Goal: Transaction & Acquisition: Complete application form

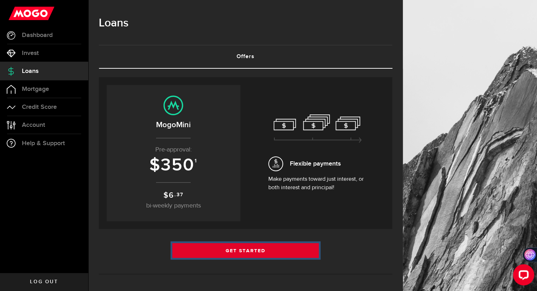
click at [268, 253] on link "Get Started" at bounding box center [245, 250] width 147 height 15
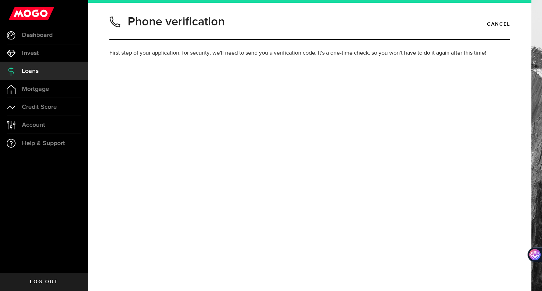
type input "9029164084"
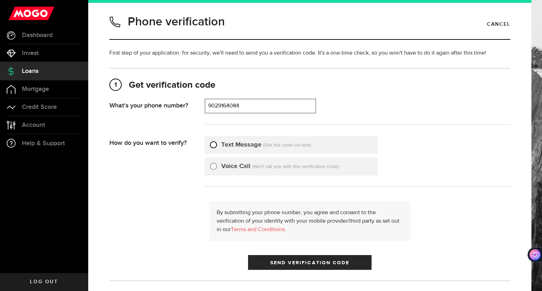
click at [212, 146] on input "Text Message" at bounding box center [213, 143] width 7 height 7
radio input "true"
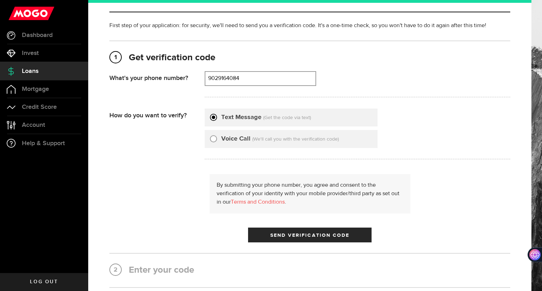
scroll to position [71, 0]
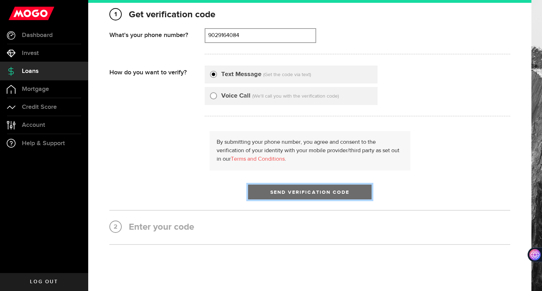
click at [311, 193] on span "Send Verification Code" at bounding box center [309, 192] width 79 height 5
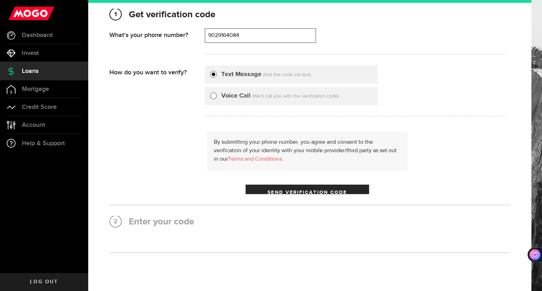
scroll to position [0, 0]
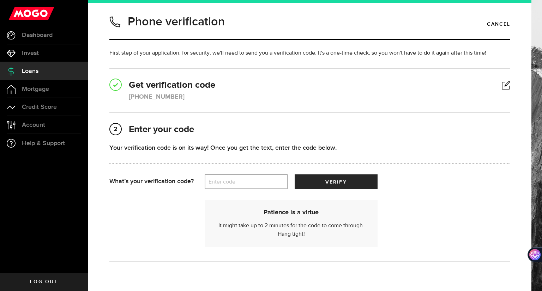
click at [261, 180] on label "Enter code" at bounding box center [246, 182] width 83 height 14
click at [261, 180] on input "Enter code" at bounding box center [246, 182] width 83 height 15
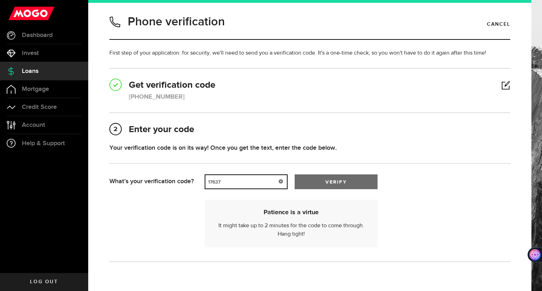
type input "17637"
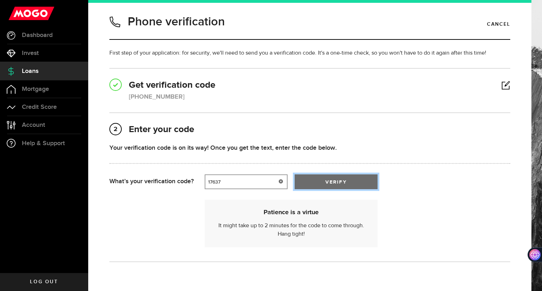
click at [343, 185] on button "verify" at bounding box center [336, 182] width 83 height 15
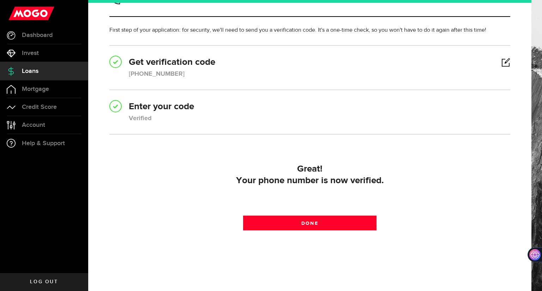
scroll to position [35, 0]
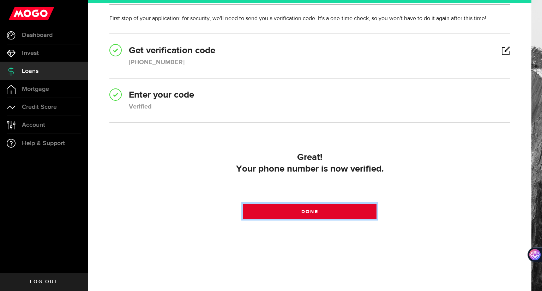
click at [325, 211] on link "Done" at bounding box center [310, 211] width 134 height 15
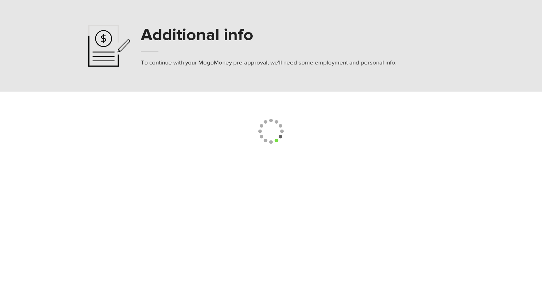
select select
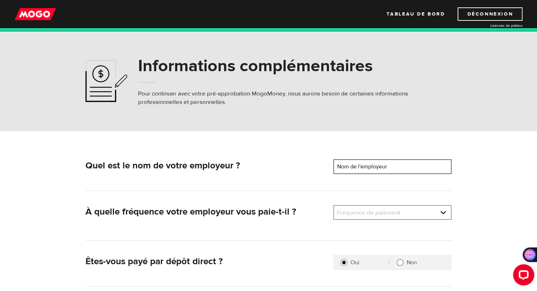
click at [414, 168] on input "Nom de l'employeur" at bounding box center [392, 166] width 118 height 15
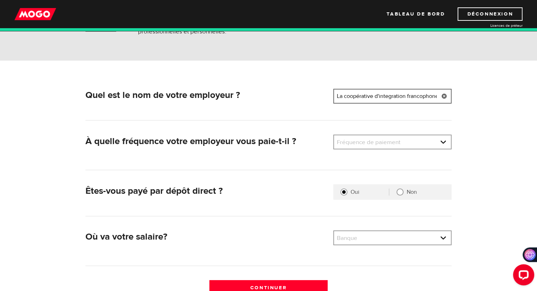
scroll to position [0, 1]
type input "La coopérative d'integration francophone"
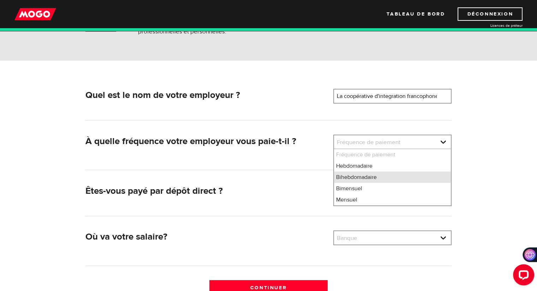
click at [400, 180] on li "Bihebdomadaire" at bounding box center [392, 177] width 117 height 11
select select "2"
click at [497, 196] on form "Quel est le nom de votre employeur ? Nom de l'employeur Veuillez entrer le nom …" at bounding box center [268, 181] width 537 height 241
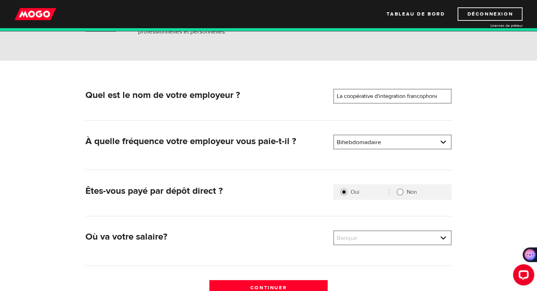
scroll to position [141, 0]
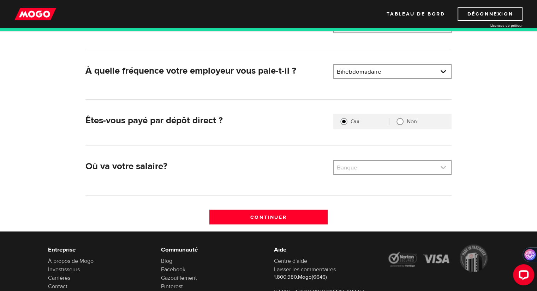
click at [388, 169] on link at bounding box center [392, 167] width 117 height 13
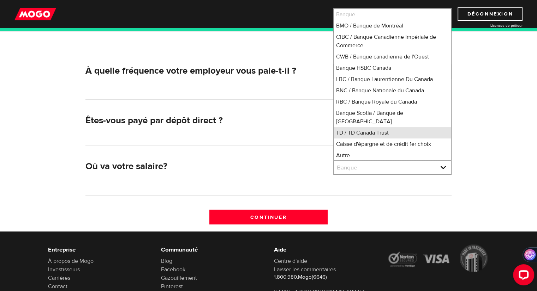
scroll to position [1, 0]
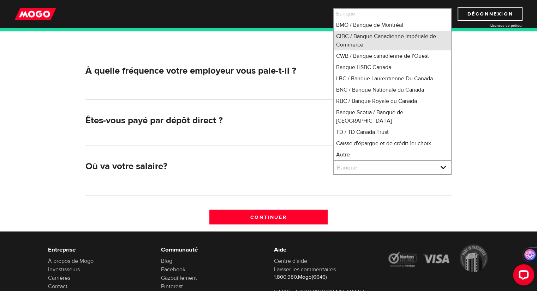
click at [383, 40] on li "CIBC / Banque Canadienne Impériale de Commerce" at bounding box center [392, 41] width 117 height 20
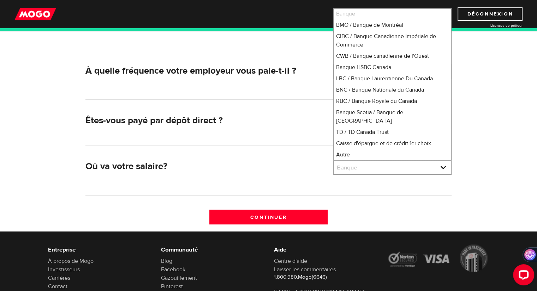
select select "4"
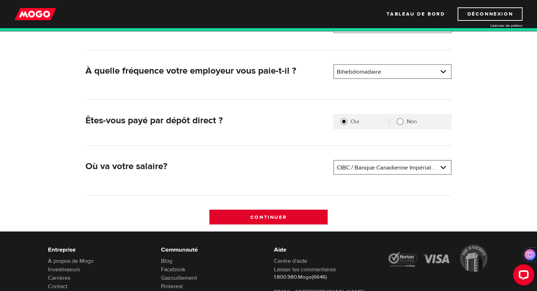
click at [285, 212] on input "Continuer" at bounding box center [268, 217] width 118 height 15
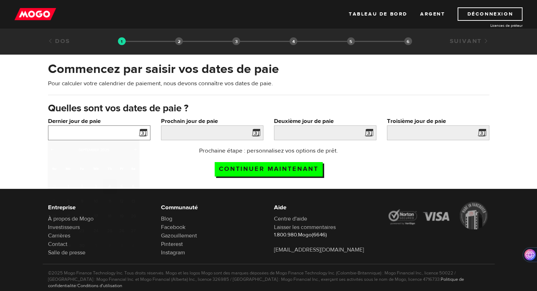
click at [110, 134] on input "Dernier jour de paie" at bounding box center [99, 133] width 102 height 15
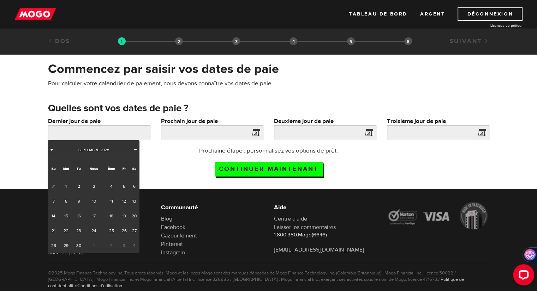
click at [52, 149] on span "Précédent" at bounding box center [52, 150] width 6 height 6
click at [126, 246] on link "29" at bounding box center [124, 245] width 10 height 15
type input "NaN/NaN/NaN"
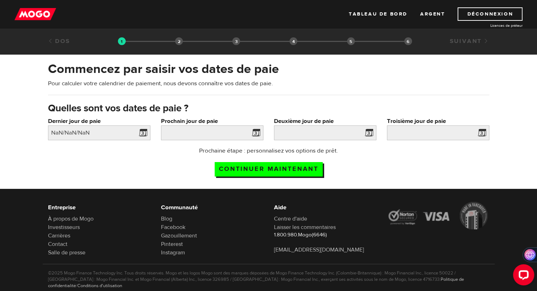
click at [255, 133] on span at bounding box center [254, 133] width 11 height 11
click at [256, 133] on span at bounding box center [254, 133] width 11 height 11
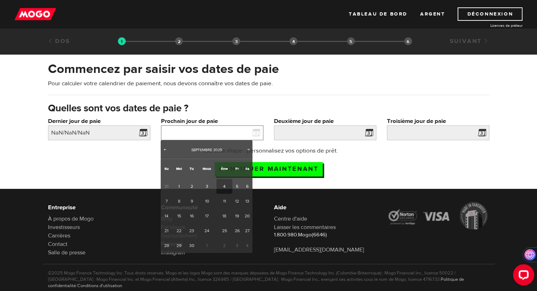
click at [230, 132] on input "Prochain jour de paie" at bounding box center [212, 133] width 102 height 15
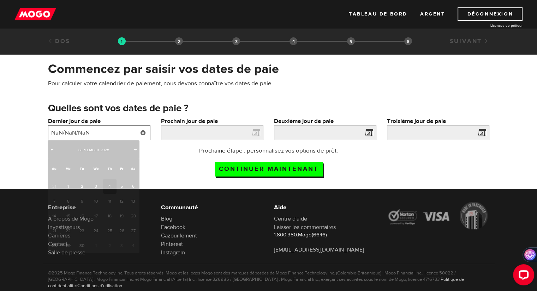
click at [94, 131] on input "NaN/NaN/NaN" at bounding box center [99, 133] width 102 height 15
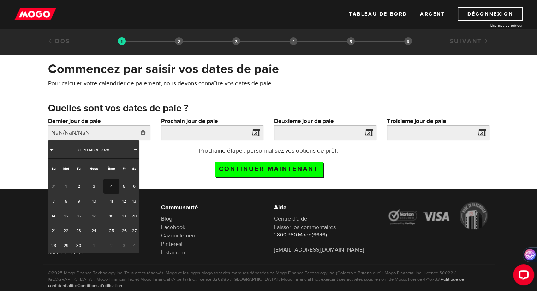
click at [52, 148] on span "Précédent" at bounding box center [52, 150] width 6 height 6
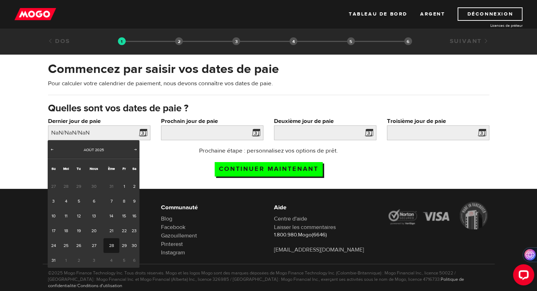
click at [113, 243] on font "28" at bounding box center [111, 246] width 5 height 6
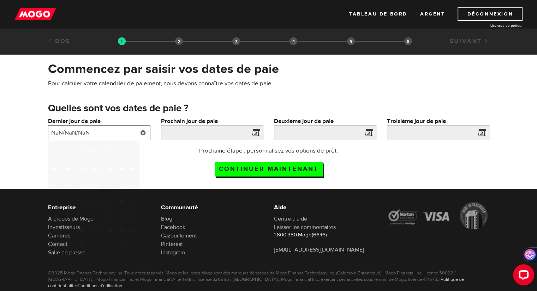
click at [95, 129] on input "NaN/NaN/NaN" at bounding box center [99, 133] width 102 height 15
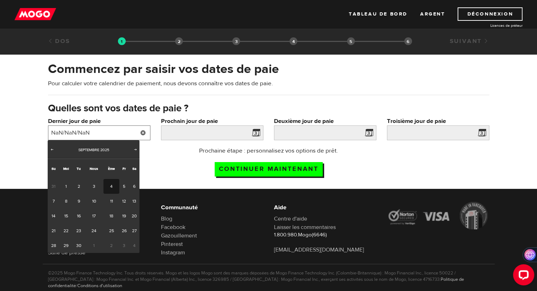
click at [121, 134] on input "NaN/NaN/NaN" at bounding box center [99, 133] width 102 height 15
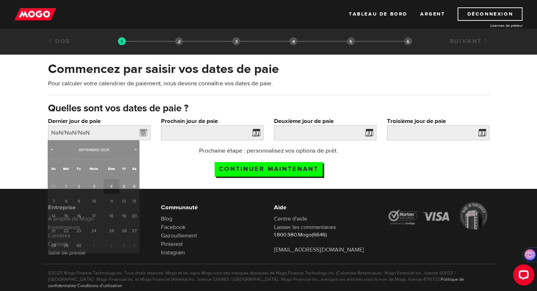
click at [143, 131] on link at bounding box center [143, 133] width 14 height 15
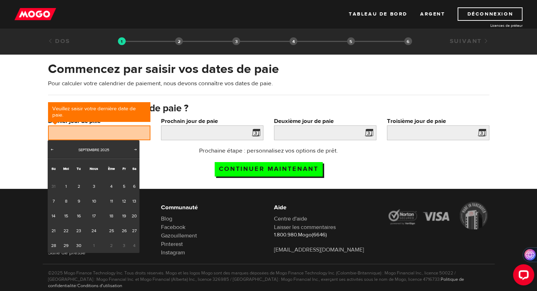
click at [257, 136] on span at bounding box center [254, 133] width 11 height 11
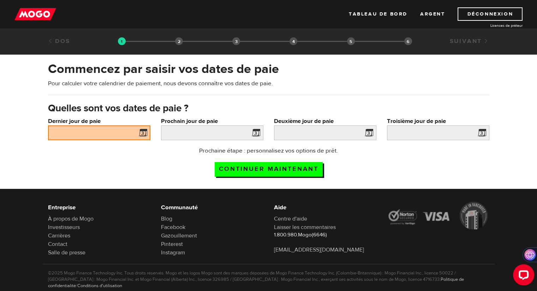
click at [256, 131] on span at bounding box center [254, 133] width 11 height 11
click at [255, 132] on span at bounding box center [254, 133] width 11 height 11
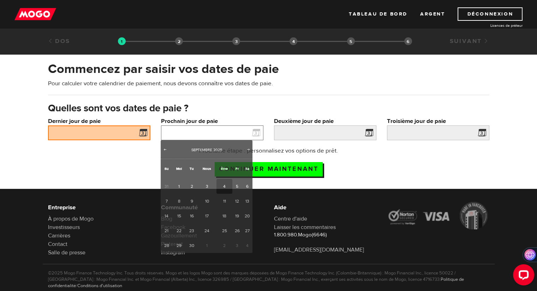
click at [226, 133] on input "Prochain jour de paie" at bounding box center [212, 133] width 102 height 15
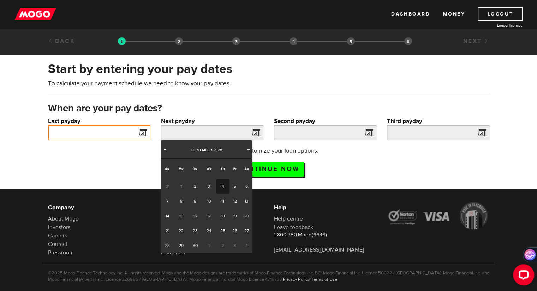
click at [133, 138] on input "Last payday" at bounding box center [99, 133] width 102 height 15
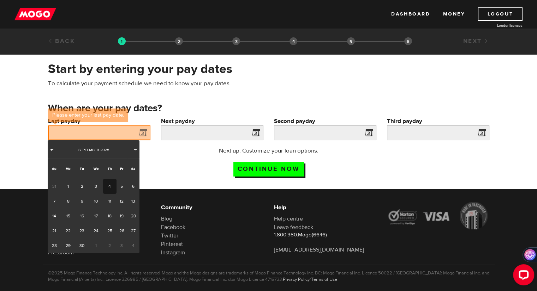
click at [51, 153] on link "Prev" at bounding box center [51, 150] width 7 height 7
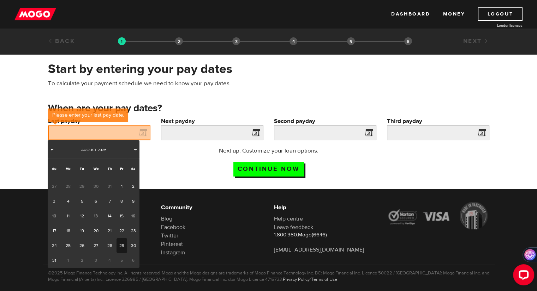
click at [119, 245] on link "29" at bounding box center [121, 245] width 11 height 15
type input "2025/08/29"
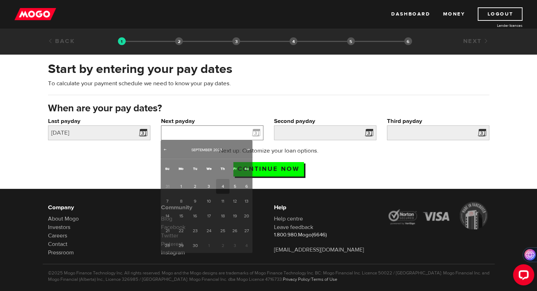
click at [176, 126] on input "Next payday" at bounding box center [212, 133] width 102 height 15
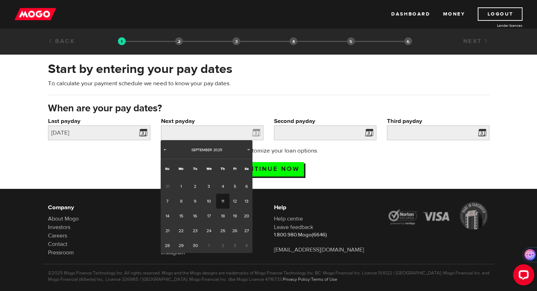
click at [222, 201] on link "11" at bounding box center [222, 201] width 13 height 15
type input "2025/09/11"
type input "2025/9/25"
type input "2025/10/9"
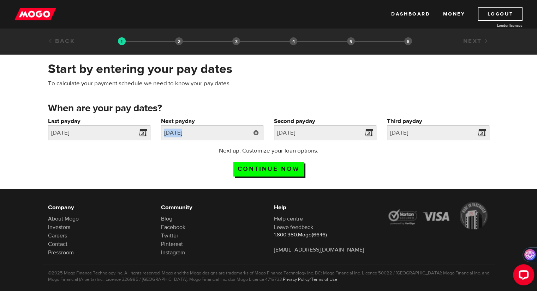
click at [250, 125] on div "Next payday Please enter your next pay date. 2025/09/11" at bounding box center [212, 128] width 102 height 23
click at [257, 131] on link at bounding box center [256, 133] width 14 height 15
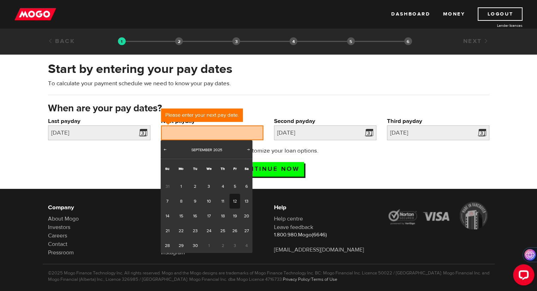
click at [236, 200] on link "12" at bounding box center [234, 201] width 11 height 15
type input "2025/09/12"
type input "2025/9/26"
type input "2025/10/10"
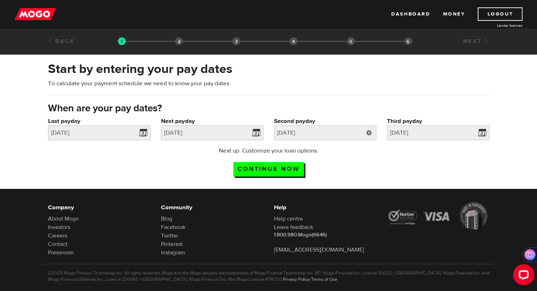
click at [370, 133] on link at bounding box center [369, 133] width 14 height 15
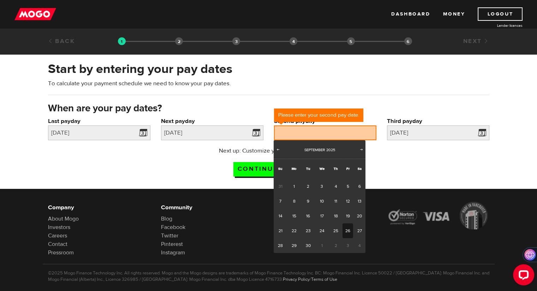
click at [349, 231] on link "26" at bounding box center [347, 231] width 11 height 15
type input "2025/09/26"
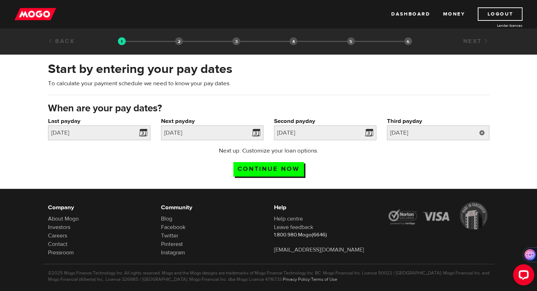
click at [482, 133] on link at bounding box center [481, 133] width 14 height 15
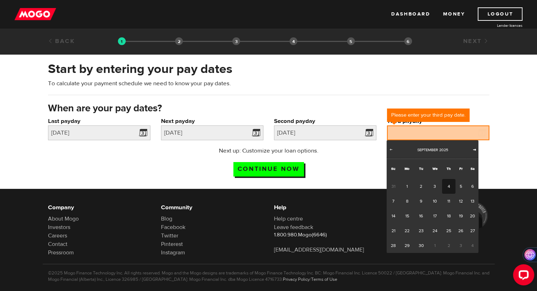
click at [472, 150] on span "Next" at bounding box center [474, 150] width 6 height 6
click at [460, 201] on link "10" at bounding box center [460, 201] width 11 height 15
type input "2025/10/10"
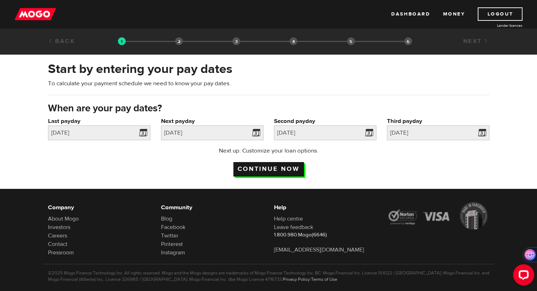
click at [279, 171] on input "Continue now" at bounding box center [268, 169] width 71 height 14
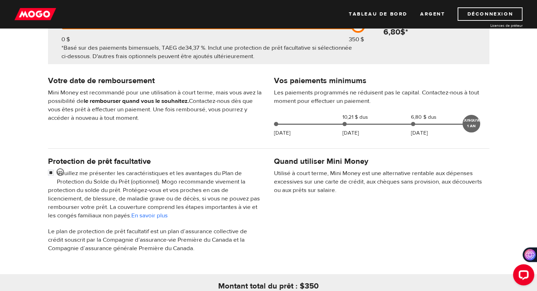
scroll to position [141, 0]
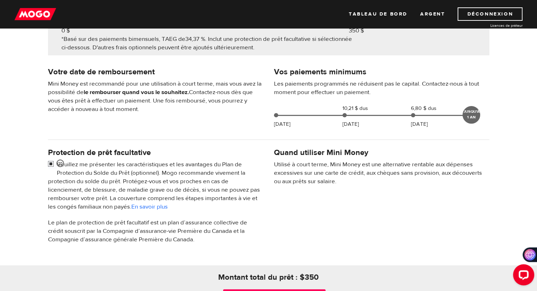
click at [49, 164] on input "checkbox" at bounding box center [52, 165] width 9 height 9
checkbox input "false"
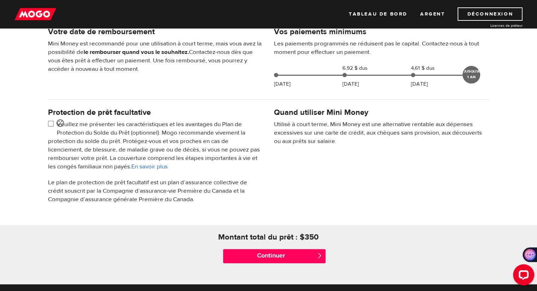
scroll to position [212, 0]
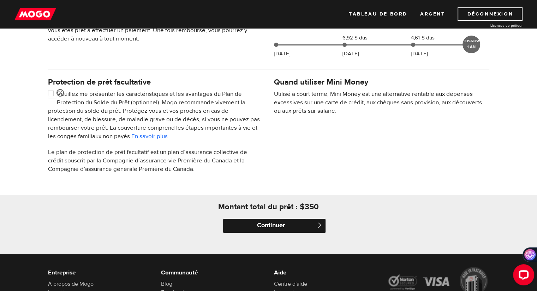
click at [278, 223] on input "Continuer" at bounding box center [274, 226] width 102 height 14
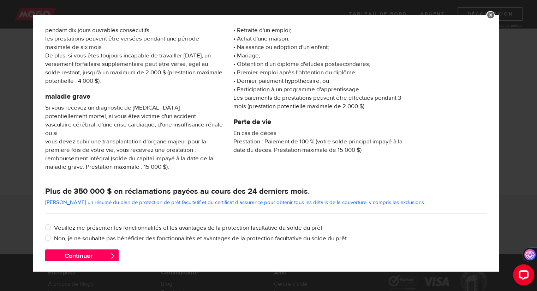
scroll to position [112, 0]
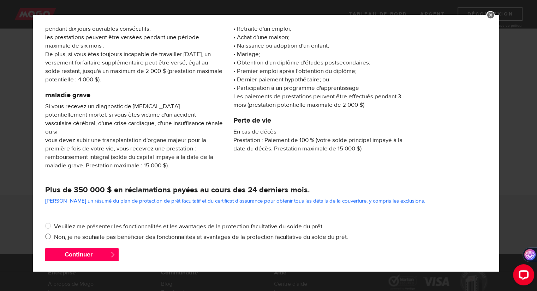
click at [65, 234] on font "Non, je ne souhaite pas bénéficier des fonctionnalités et avantages de la prote…" at bounding box center [201, 238] width 294 height 8
click at [54, 233] on input "Non, je ne souhaite pas bénéficier des fonctionnalités et avantages de la prote…" at bounding box center [49, 237] width 9 height 9
radio input "true"
click at [83, 252] on button "Continuer" at bounding box center [81, 255] width 73 height 14
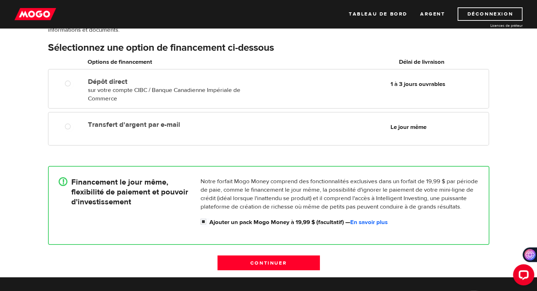
scroll to position [35, 0]
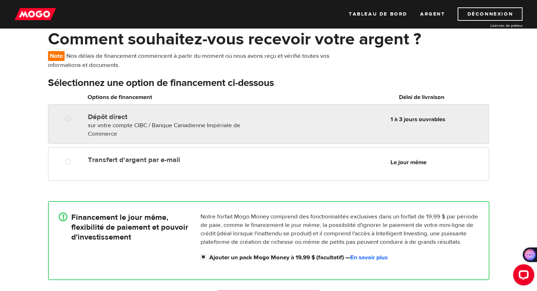
radio input "true"
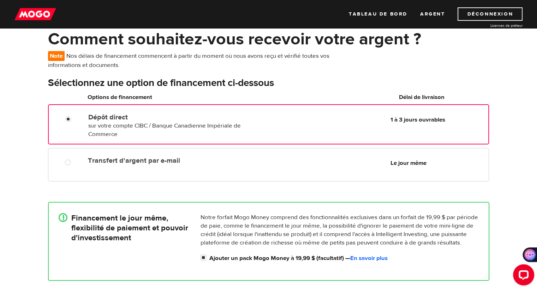
click at [141, 122] on font "sur votre compte CIBC / Banque Canadienne Impériale de Commerce" at bounding box center [164, 130] width 152 height 16
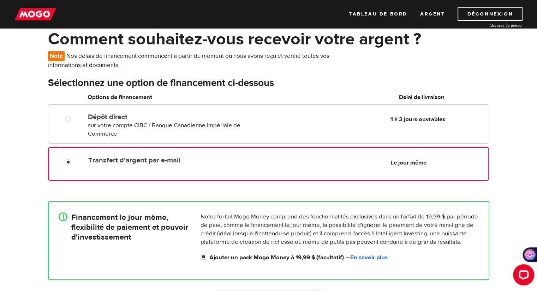
radio input "true"
click at [251, 152] on div "Transfert d'argent par e-mail Livraison le jour même Le jour même" at bounding box center [268, 164] width 440 height 34
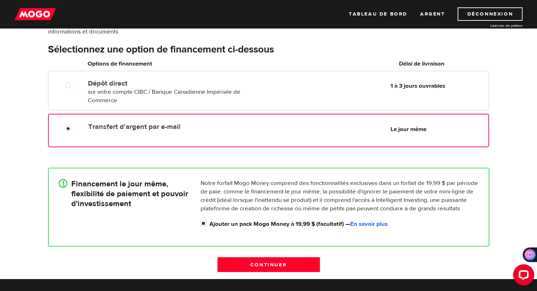
scroll to position [106, 0]
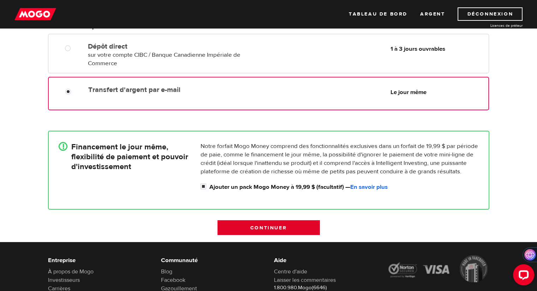
click at [282, 229] on input "Continuer" at bounding box center [268, 227] width 102 height 15
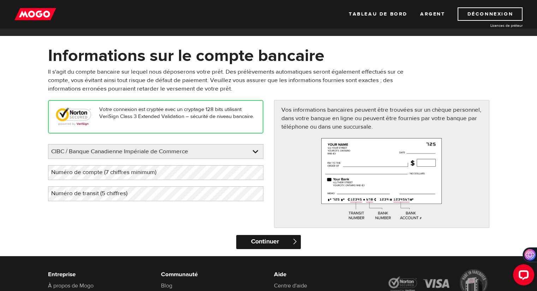
scroll to position [35, 0]
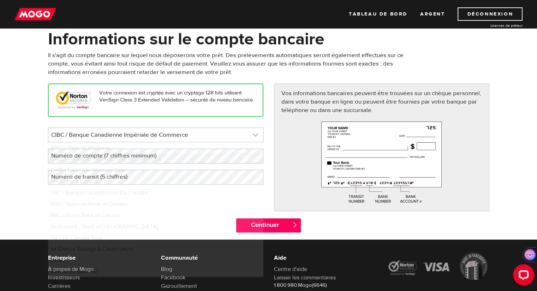
click at [195, 134] on link at bounding box center [155, 135] width 214 height 14
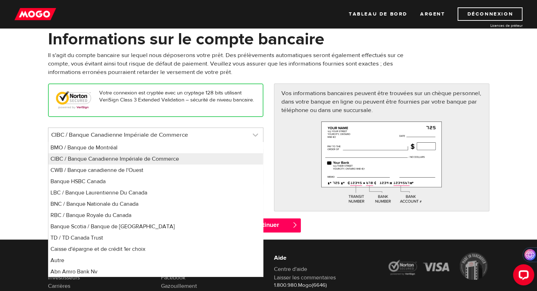
click at [195, 134] on link at bounding box center [155, 135] width 214 height 14
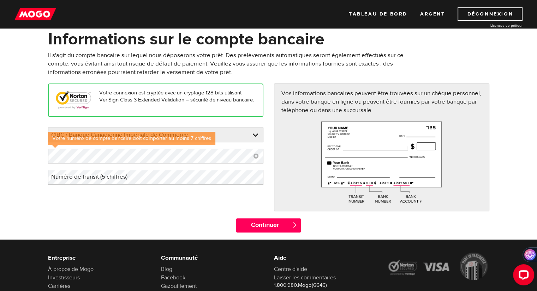
click at [151, 207] on div "Votre connexion est cryptée avec un cryptage 128 bits utilisant VeriSign Class …" at bounding box center [269, 151] width 452 height 135
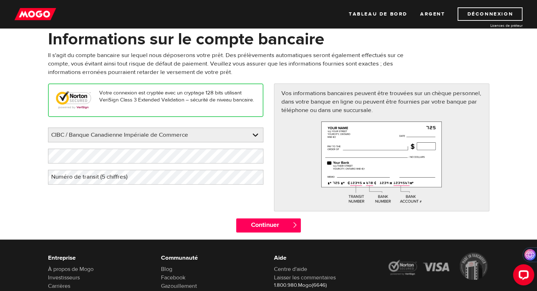
click at [78, 178] on font "Numéro de transit (5 chiffres)" at bounding box center [89, 177] width 76 height 8
click at [258, 228] on input "Continuer" at bounding box center [268, 226] width 65 height 14
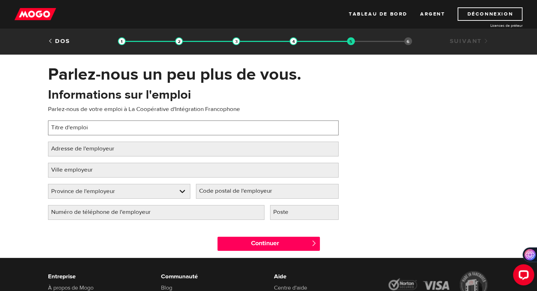
click at [122, 126] on input "Titre d'emploi" at bounding box center [193, 128] width 290 height 15
type input "Coordinator"
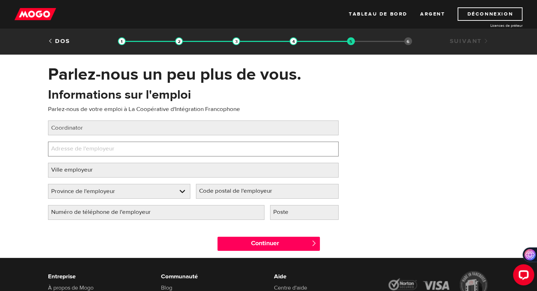
paste input "149 Kent Street, Suite 202"
type input "149 Kent Street, Suite 202"
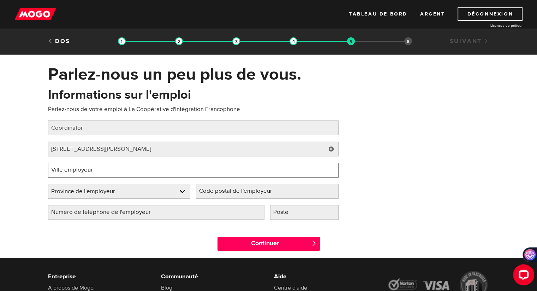
click at [111, 173] on input "Ville employeur" at bounding box center [193, 170] width 290 height 15
type input "Charlottetown"
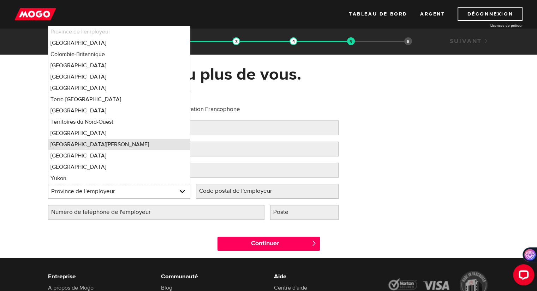
click at [92, 146] on font "Île-du-Prince-Édouard" at bounding box center [99, 144] width 98 height 7
select select "PE"
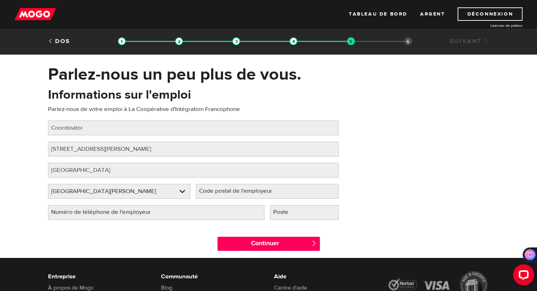
click at [262, 195] on label "Code postal de l'employeur" at bounding box center [241, 191] width 91 height 14
click at [262, 195] on input "Code postal de l'employeur" at bounding box center [267, 191] width 143 height 15
click at [232, 199] on div "Code postal de l'employeur Veuillez indiquer le code postal de votre employeur" at bounding box center [267, 194] width 148 height 21
click at [220, 193] on font "Code postal de l'employeur" at bounding box center [235, 191] width 73 height 8
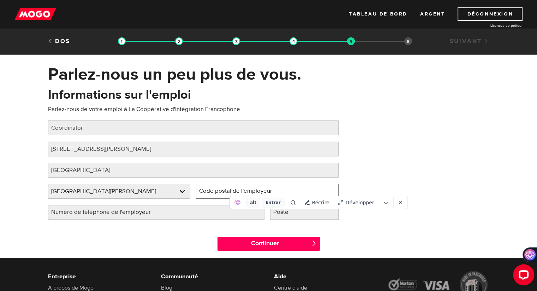
click at [220, 193] on input "Code postal de l'employeur" at bounding box center [267, 191] width 143 height 15
paste input "C1A 1N5"
type input "C1A 1N5"
click at [153, 215] on label "Numéro de téléphone de l'employeur" at bounding box center [106, 212] width 117 height 14
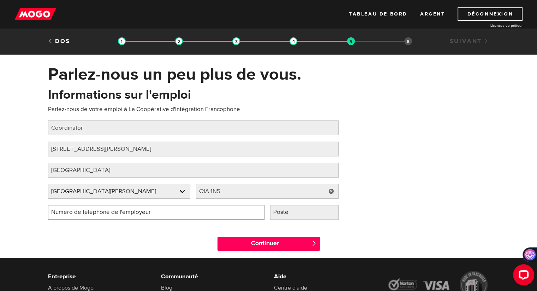
click at [153, 215] on input "Numéro de téléphone de l'employeur" at bounding box center [156, 212] width 216 height 15
click at [316, 213] on input "Poste" at bounding box center [304, 212] width 68 height 15
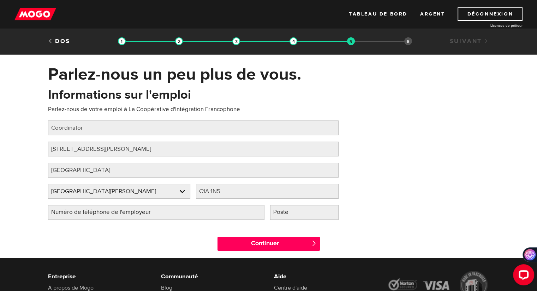
click at [150, 214] on label "Numéro de téléphone de l'employeur" at bounding box center [106, 212] width 117 height 14
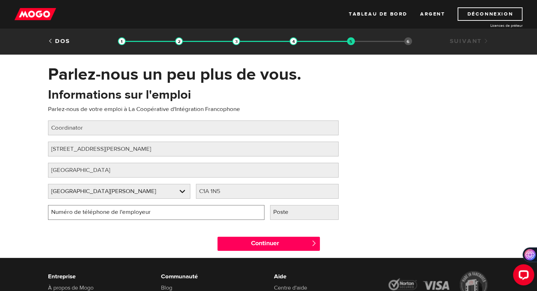
click at [150, 214] on input "Numéro de téléphone de l'employeur" at bounding box center [156, 212] width 216 height 15
type input "(888) 954-5888"
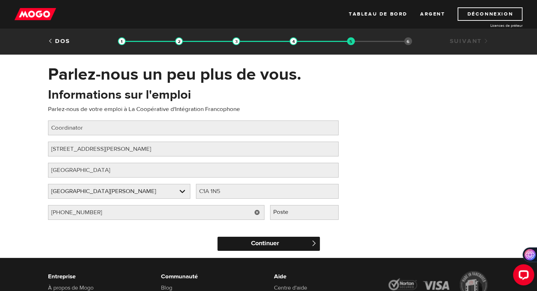
click at [260, 242] on input "Continuer" at bounding box center [268, 244] width 102 height 14
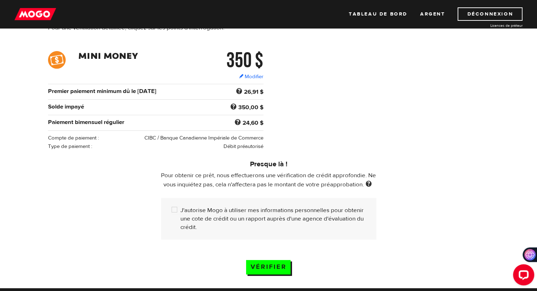
scroll to position [106, 0]
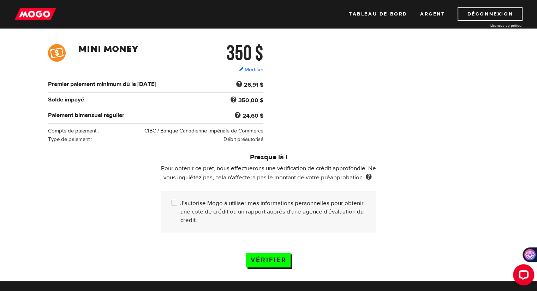
click at [174, 200] on input "J'autorise Mogo à utiliser mes informations personnelles pour obtenir une cote …" at bounding box center [175, 203] width 9 height 9
click at [175, 202] on input "J'autorise Mogo à utiliser mes informations personnelles pour obtenir une cote …" at bounding box center [175, 203] width 9 height 9
click at [174, 203] on input "J'autorise Mogo à utiliser mes informations personnelles pour obtenir une cote …" at bounding box center [175, 203] width 9 height 9
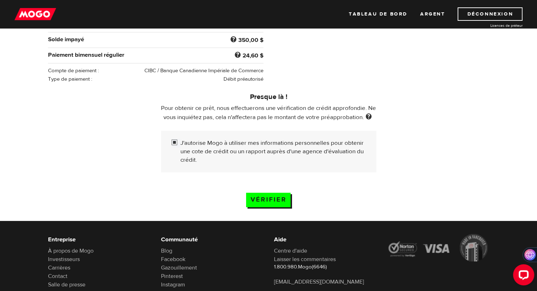
scroll to position [207, 0]
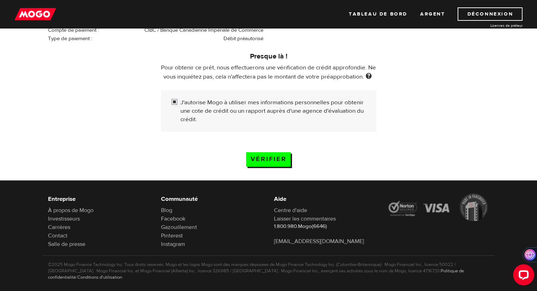
click at [175, 100] on input "J'autorise Mogo à utiliser mes informations personnelles pour obtenir une cote …" at bounding box center [175, 102] width 9 height 9
click at [270, 162] on input "Vérifier" at bounding box center [268, 159] width 44 height 14
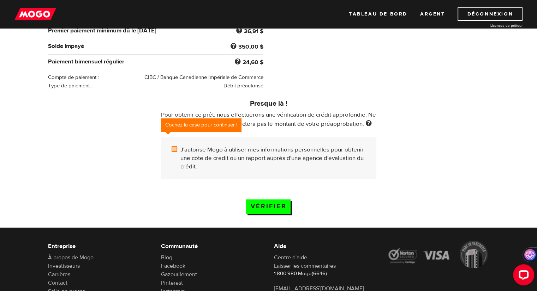
scroll to position [171, 0]
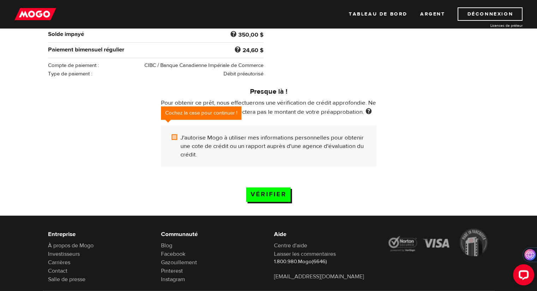
click at [176, 135] on input "J'autorise Mogo à utiliser mes informations personnelles pour obtenir une cote …" at bounding box center [175, 138] width 9 height 9
checkbox input "true"
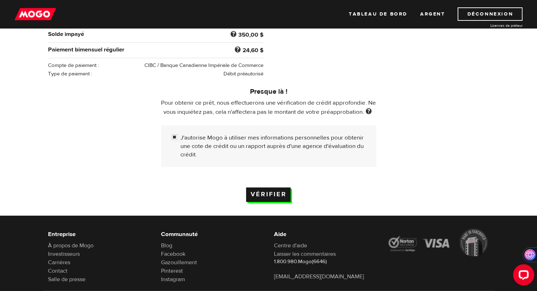
click at [266, 193] on input "Vérifier" at bounding box center [268, 195] width 44 height 14
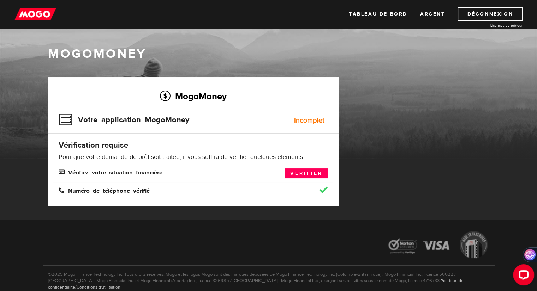
scroll to position [27, 0]
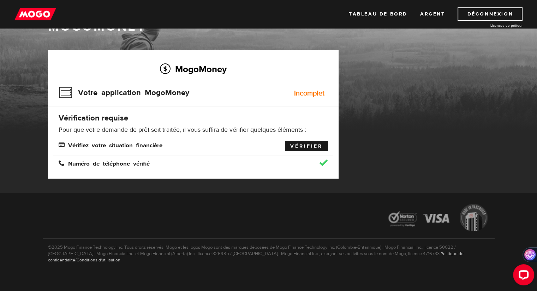
click at [310, 149] on font "Vérifier" at bounding box center [306, 146] width 32 height 6
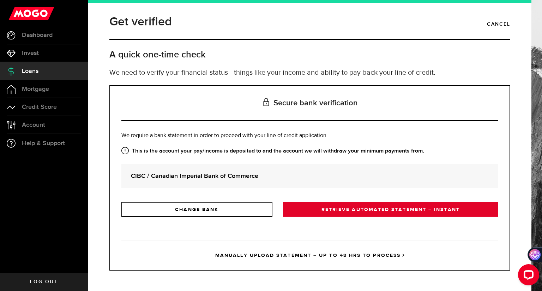
click at [370, 209] on link "RETRIEVE AUTOMATED STATEMENT – INSTANT" at bounding box center [390, 209] width 215 height 15
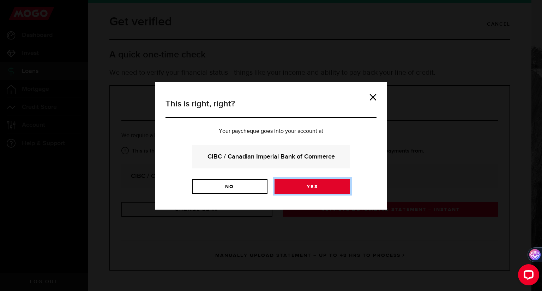
click at [315, 188] on link "Yes" at bounding box center [311, 186] width 75 height 15
